Goal: Information Seeking & Learning: Compare options

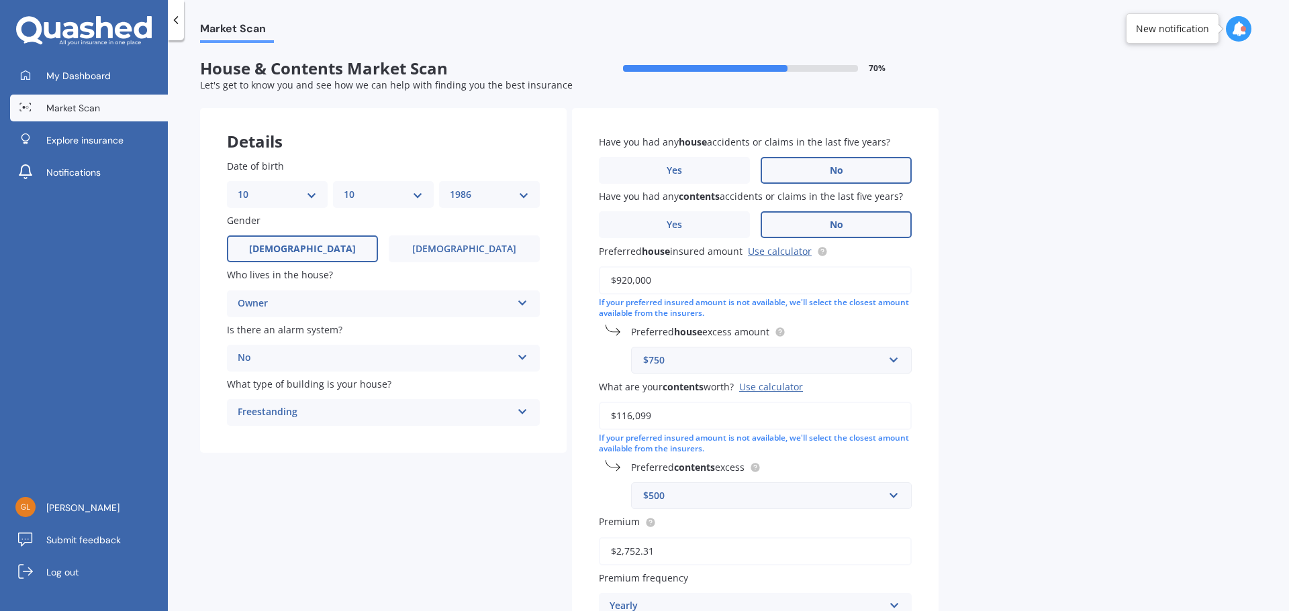
select select "10"
select select "1986"
click at [626, 281] on input "$920,000" at bounding box center [755, 280] width 313 height 28
drag, startPoint x: 646, startPoint y: 281, endPoint x: 636, endPoint y: 281, distance: 9.4
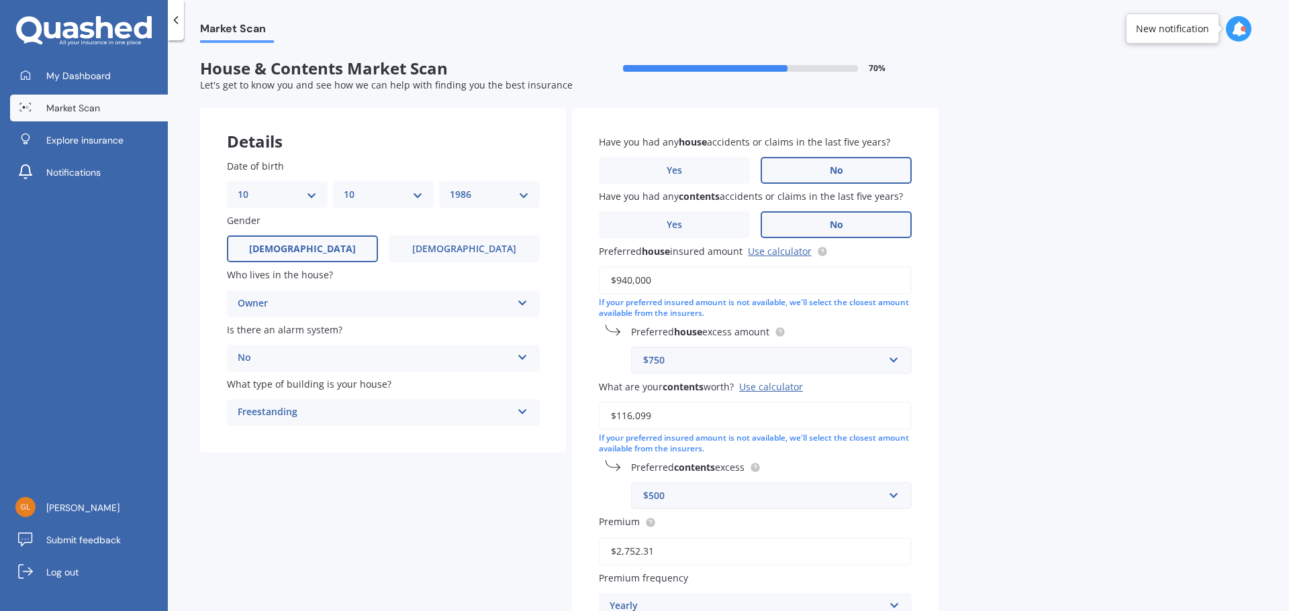
click at [636, 281] on input "$940,000" at bounding box center [755, 280] width 313 height 28
type input "$940,240"
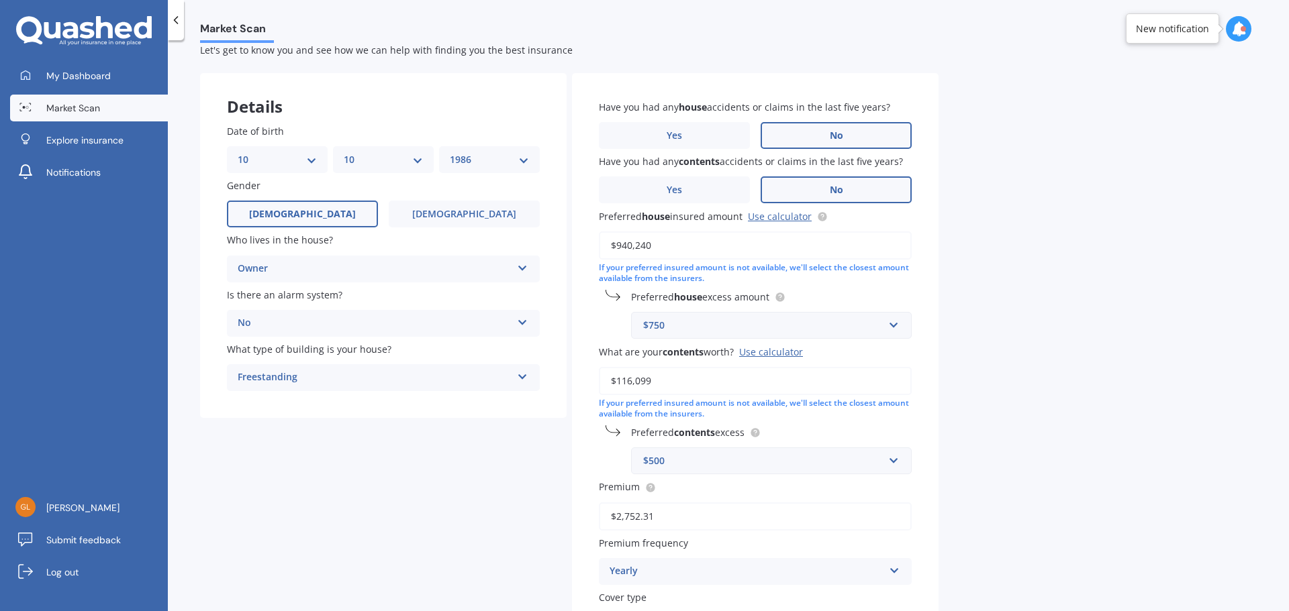
scroll to position [67, 0]
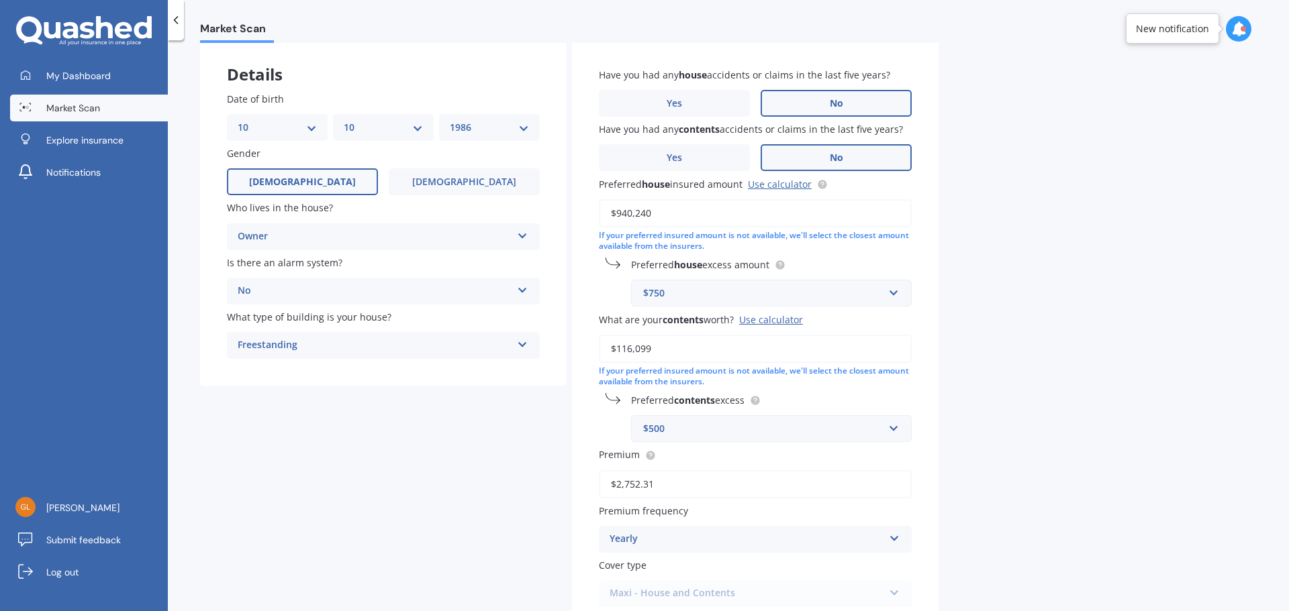
drag, startPoint x: 593, startPoint y: 356, endPoint x: 553, endPoint y: 362, distance: 40.2
click at [556, 360] on div "Details Date of birth DD 01 02 03 04 05 06 07 08 09 10 11 12 13 14 15 16 17 18 …" at bounding box center [569, 358] width 738 height 635
paste input "33,561"
type input "$133,561"
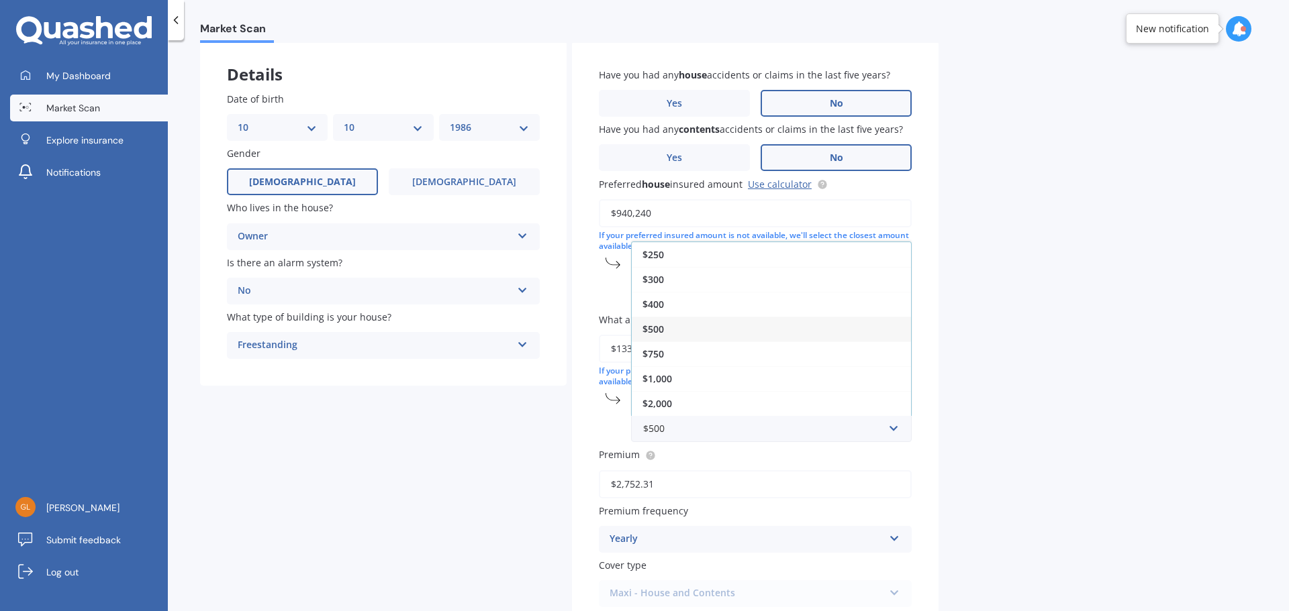
click at [530, 540] on div "Details Date of birth DD 01 02 03 04 05 06 07 08 09 10 11 12 13 14 15 16 17 18 …" at bounding box center [569, 358] width 738 height 635
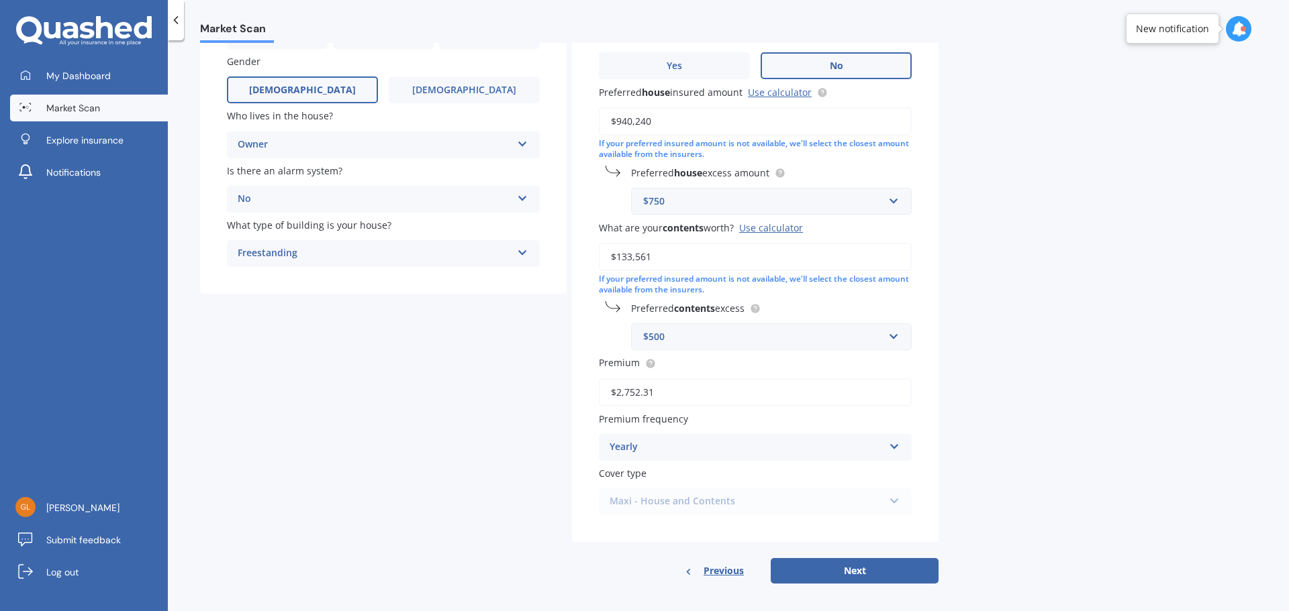
scroll to position [166, 0]
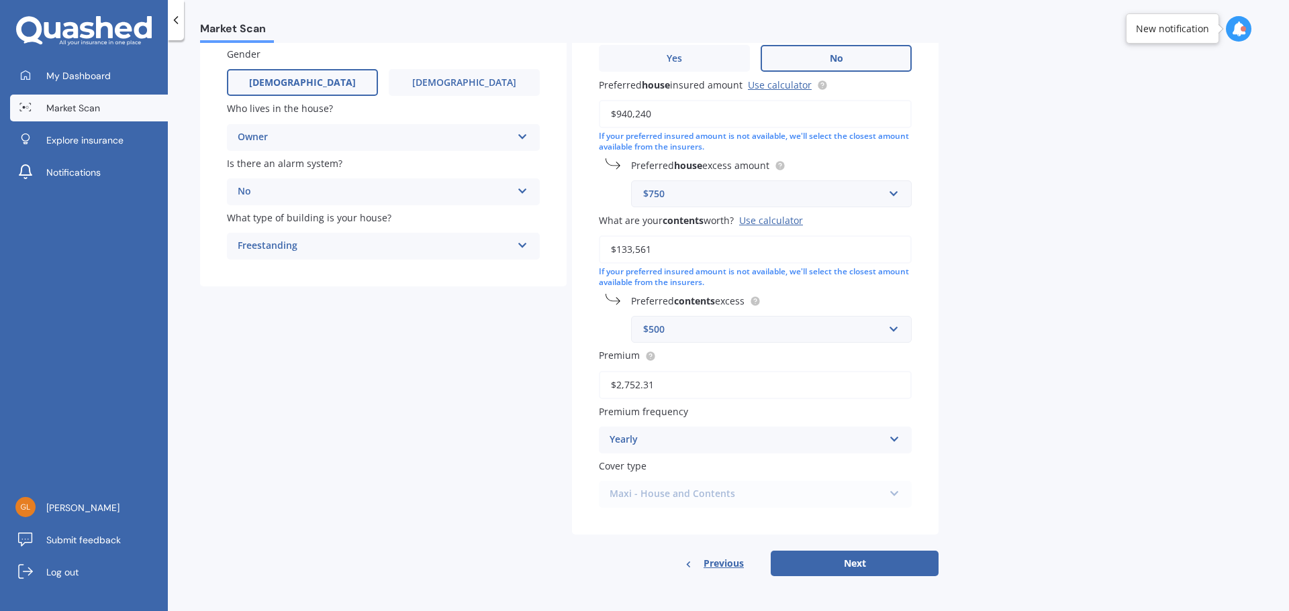
drag, startPoint x: 673, startPoint y: 381, endPoint x: 450, endPoint y: 389, distance: 223.0
click at [456, 389] on div "Details Date of birth DD 01 02 03 04 05 06 07 08 09 10 11 12 13 14 15 16 17 18 …" at bounding box center [569, 259] width 738 height 635
paste input "860.98"
type input "$2,860.98"
click at [881, 564] on button "Next" at bounding box center [855, 564] width 168 height 26
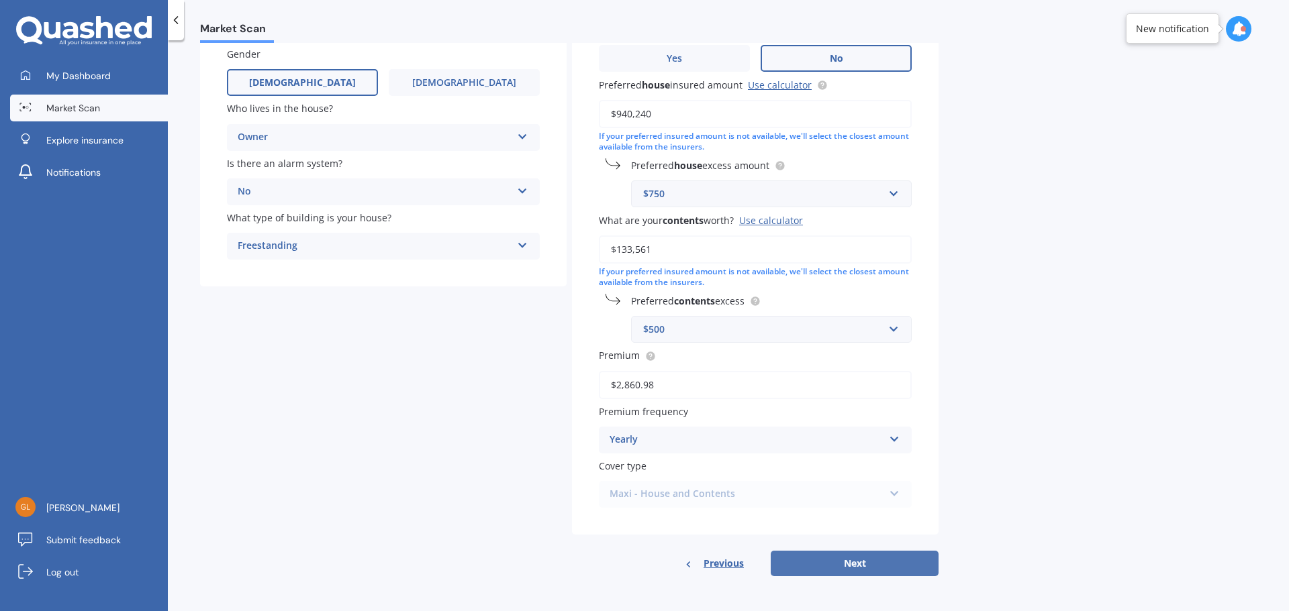
select select "10"
select select "1986"
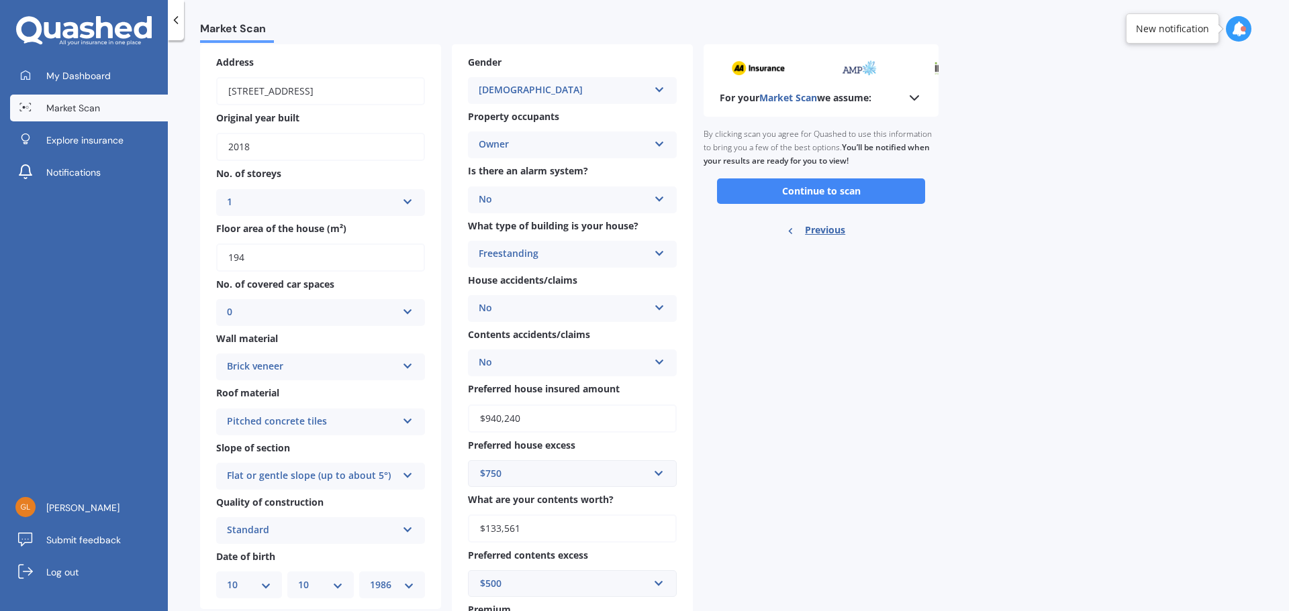
scroll to position [59, 0]
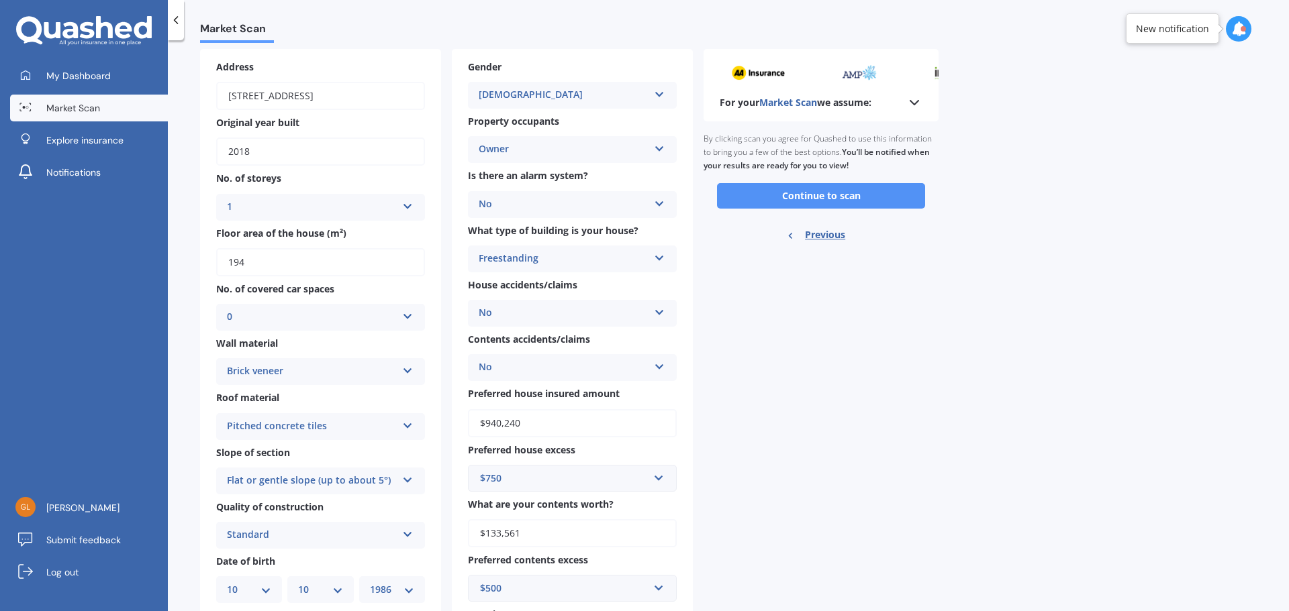
click at [794, 197] on button "Continue to scan" at bounding box center [821, 196] width 208 height 26
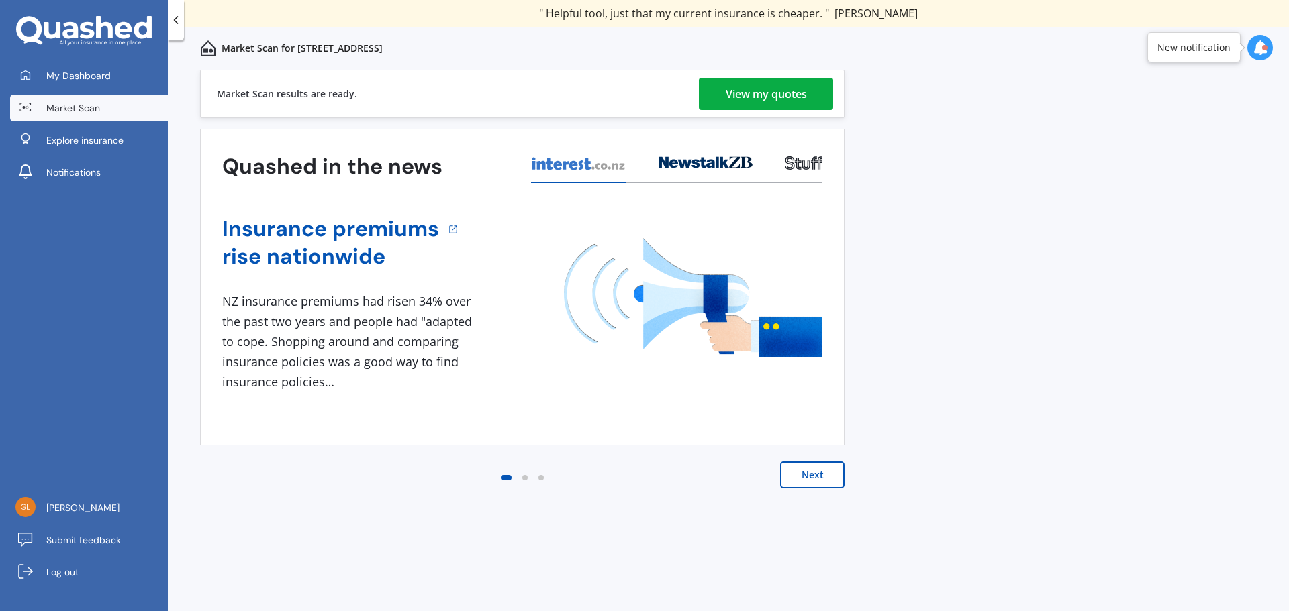
click at [787, 95] on div "View my quotes" at bounding box center [766, 94] width 81 height 32
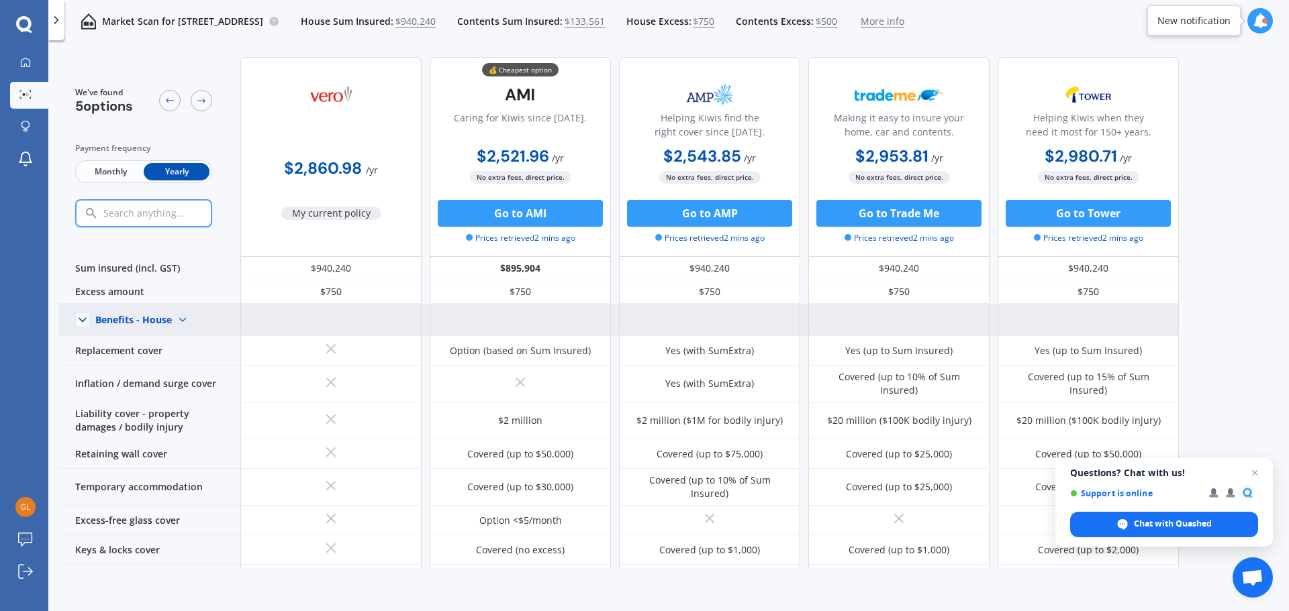
click at [187, 317] on img at bounding box center [182, 319] width 21 height 21
click at [153, 366] on span "Benefits - Contents" at bounding box center [149, 367] width 85 height 13
